Goal: Navigation & Orientation: Find specific page/section

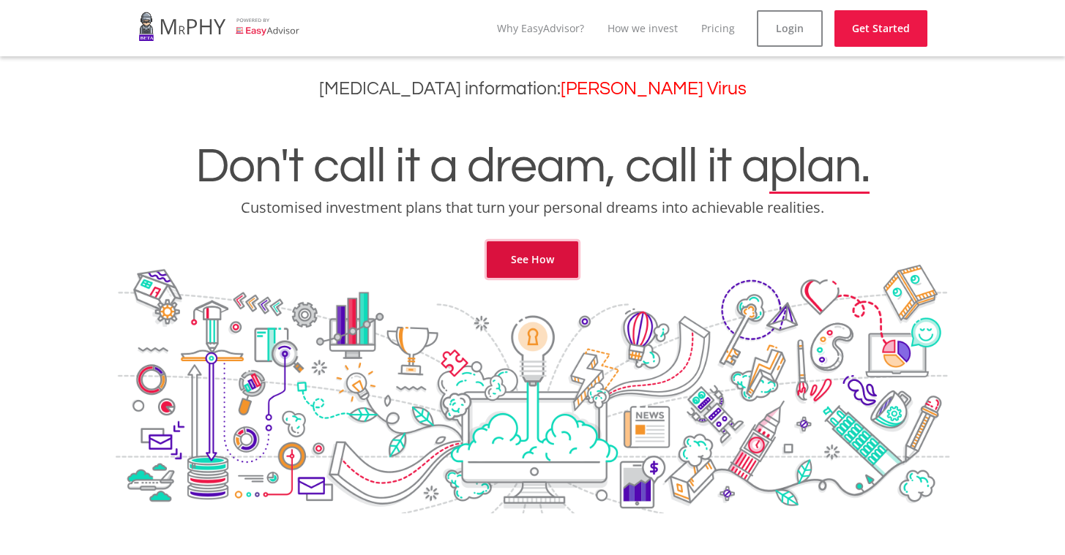
click at [528, 269] on link "See How" at bounding box center [532, 259] width 91 height 37
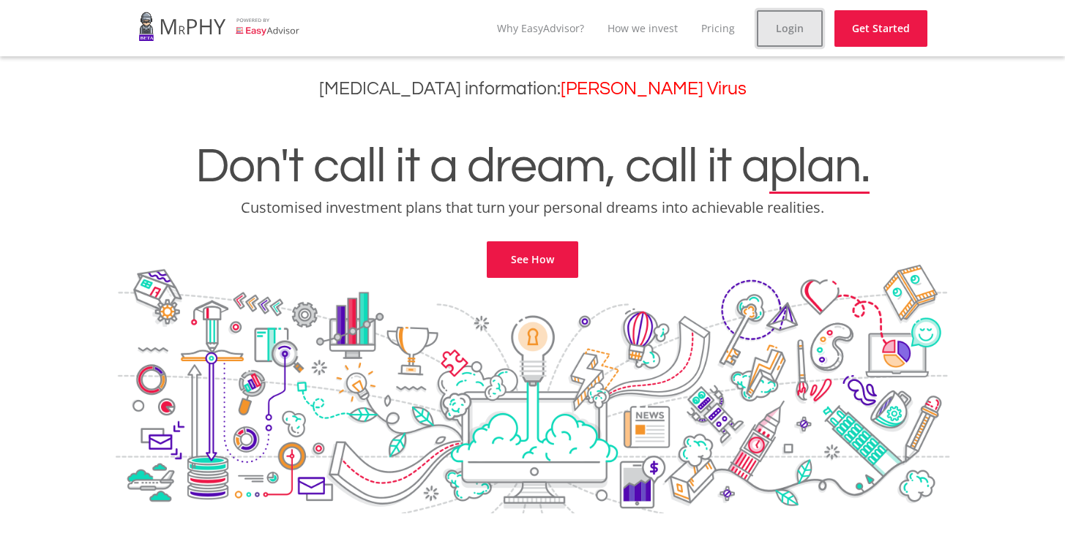
click at [790, 31] on link "Login" at bounding box center [790, 28] width 66 height 37
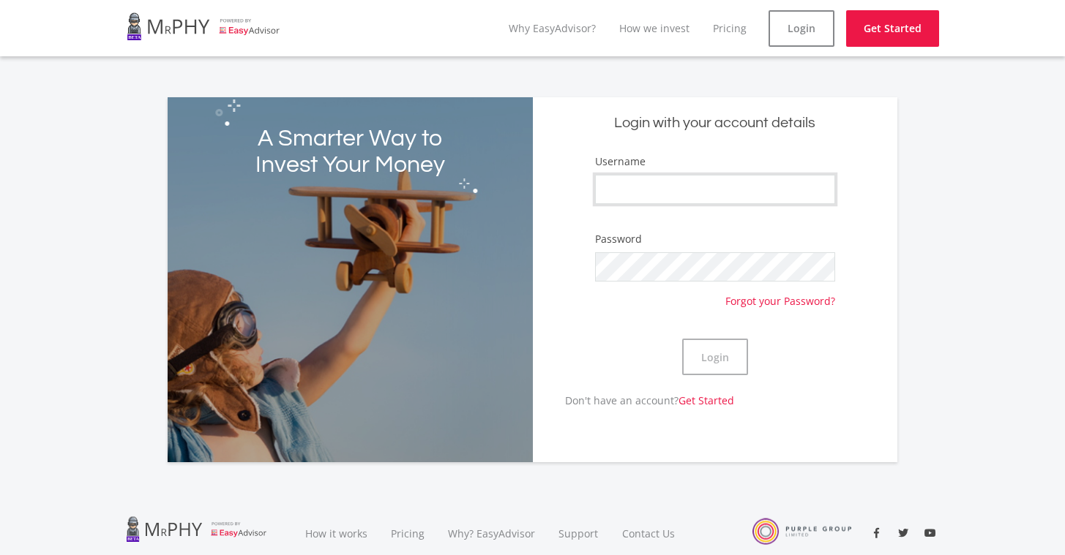
click at [676, 183] on input "Username" at bounding box center [715, 189] width 240 height 29
click at [637, 188] on input "Username" at bounding box center [715, 189] width 240 height 29
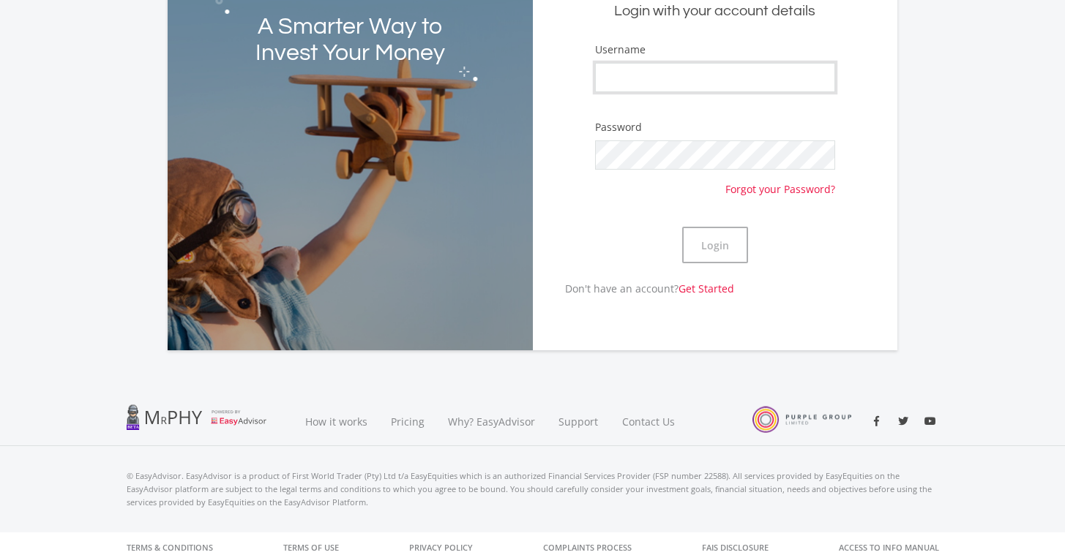
scroll to position [120, 0]
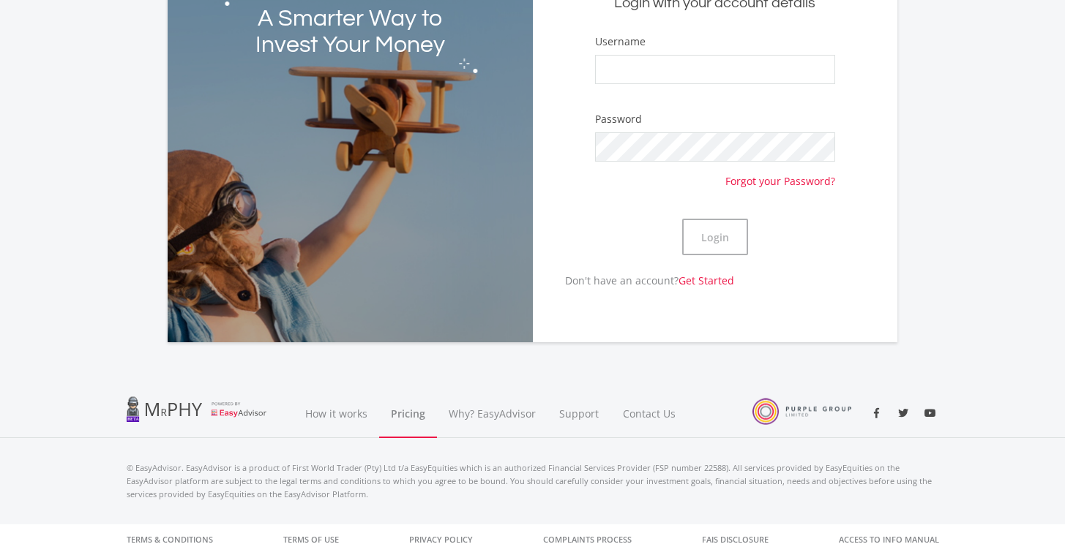
click at [413, 412] on link "Pricing" at bounding box center [408, 413] width 58 height 49
